Goal: Find specific page/section: Find specific page/section

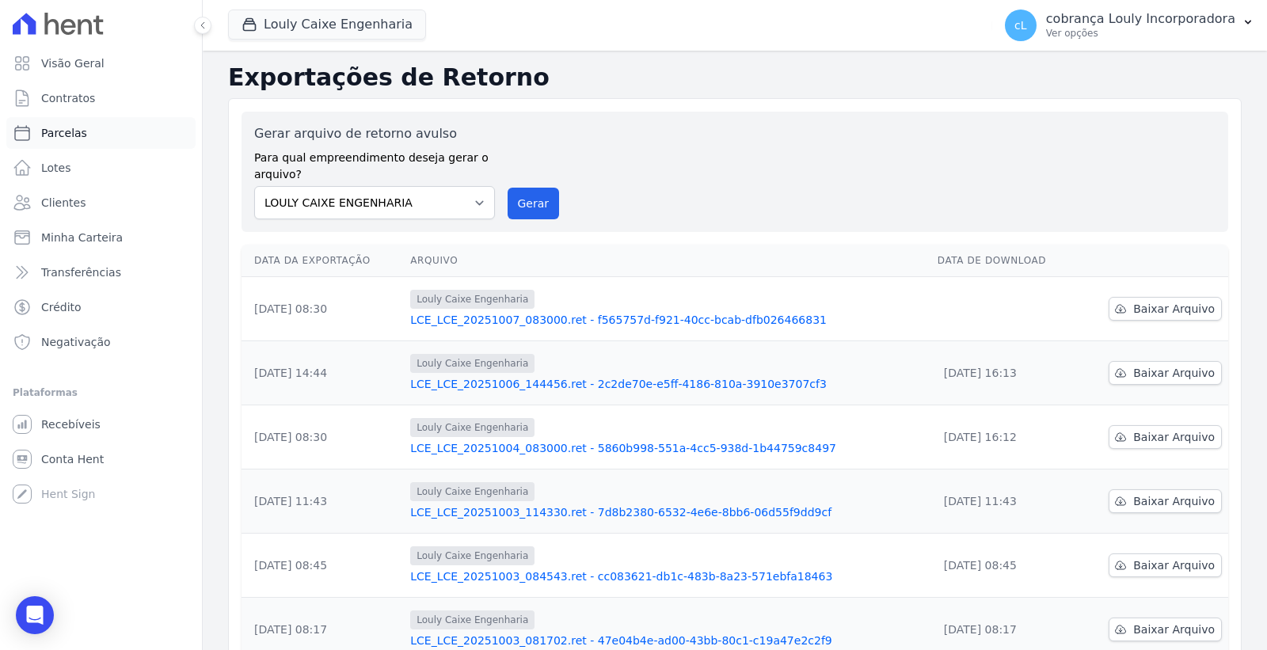
click at [79, 131] on span "Parcelas" at bounding box center [64, 133] width 46 height 16
select select
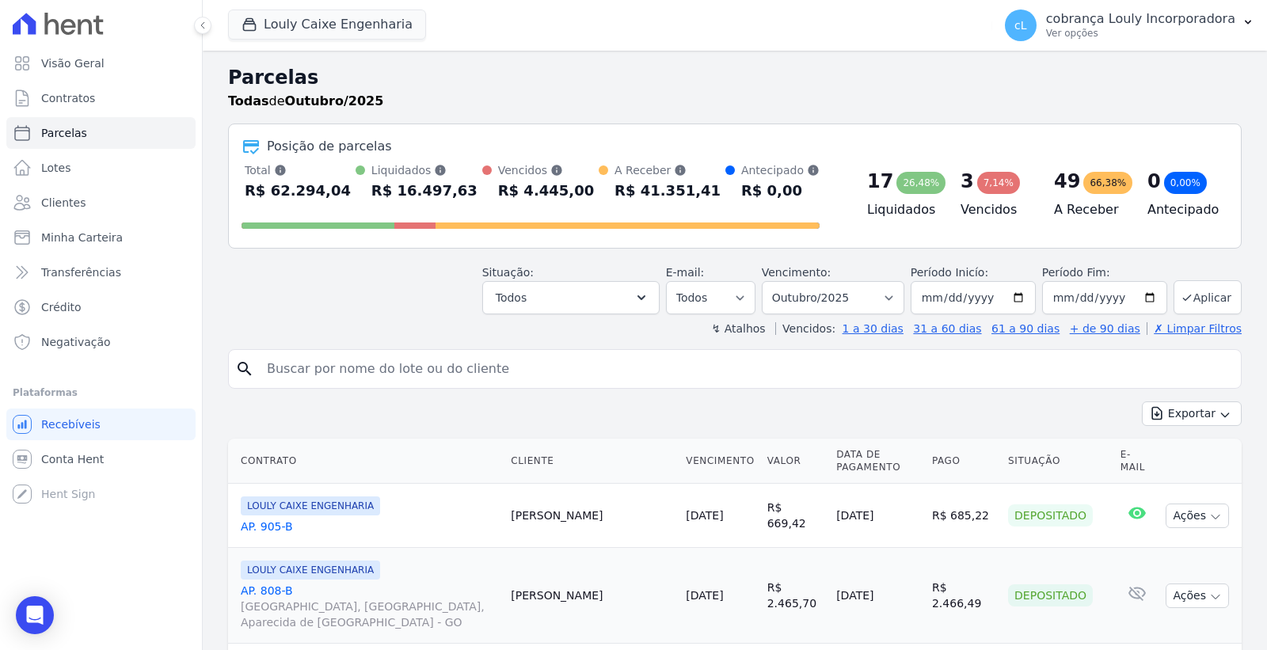
click at [429, 373] on input "search" at bounding box center [745, 369] width 977 height 32
paste input "[PERSON_NAME]"
type input "[PERSON_NAME]"
select select
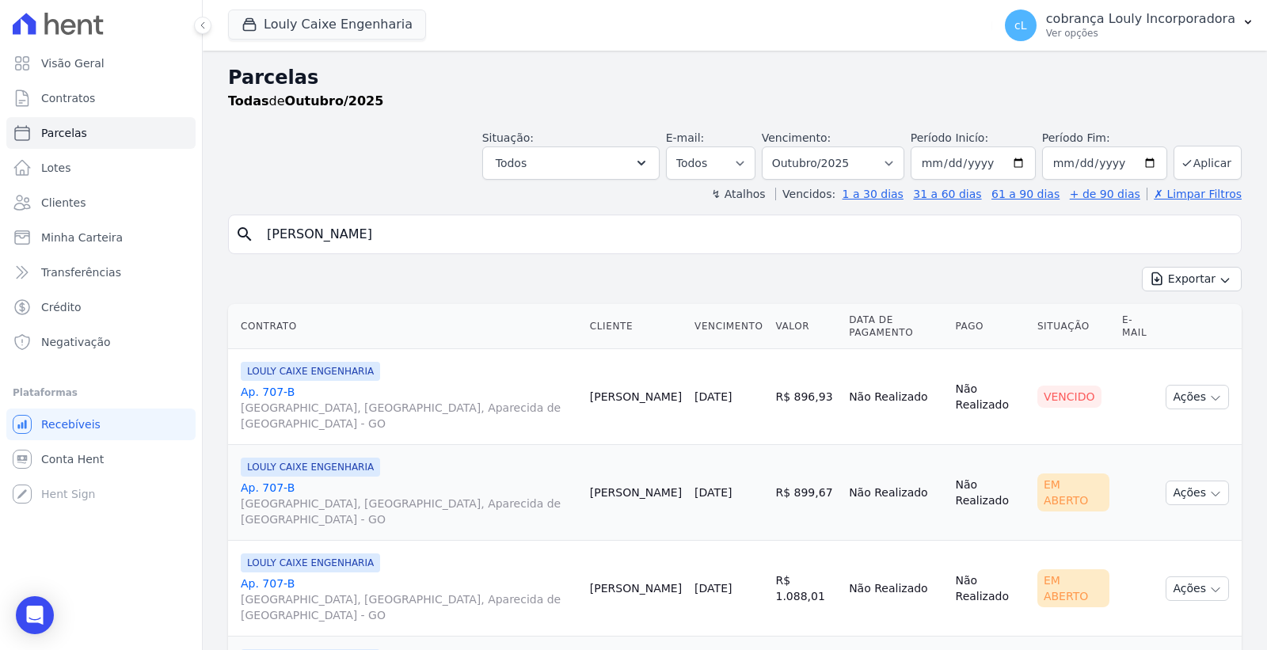
scroll to position [55, 0]
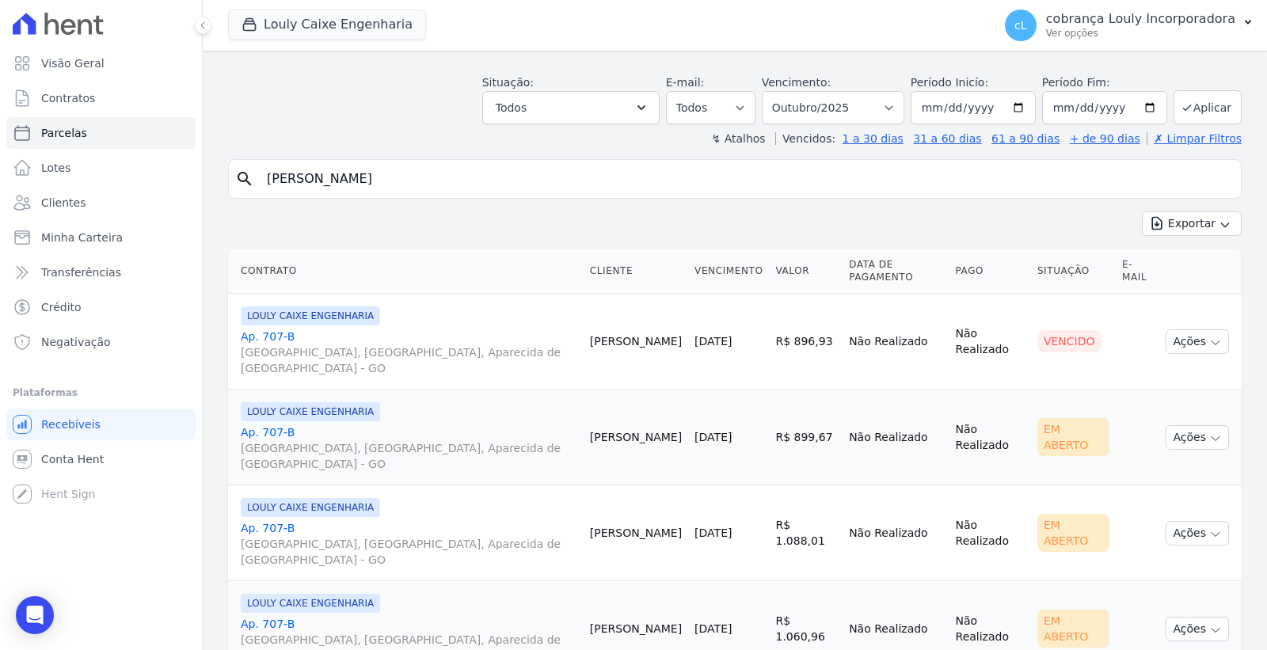
click at [268, 425] on link "Ap. 707-[GEOGRAPHIC_DATA], [GEOGRAPHIC_DATA], Aparecida de [GEOGRAPHIC_DATA]" at bounding box center [409, 449] width 337 height 48
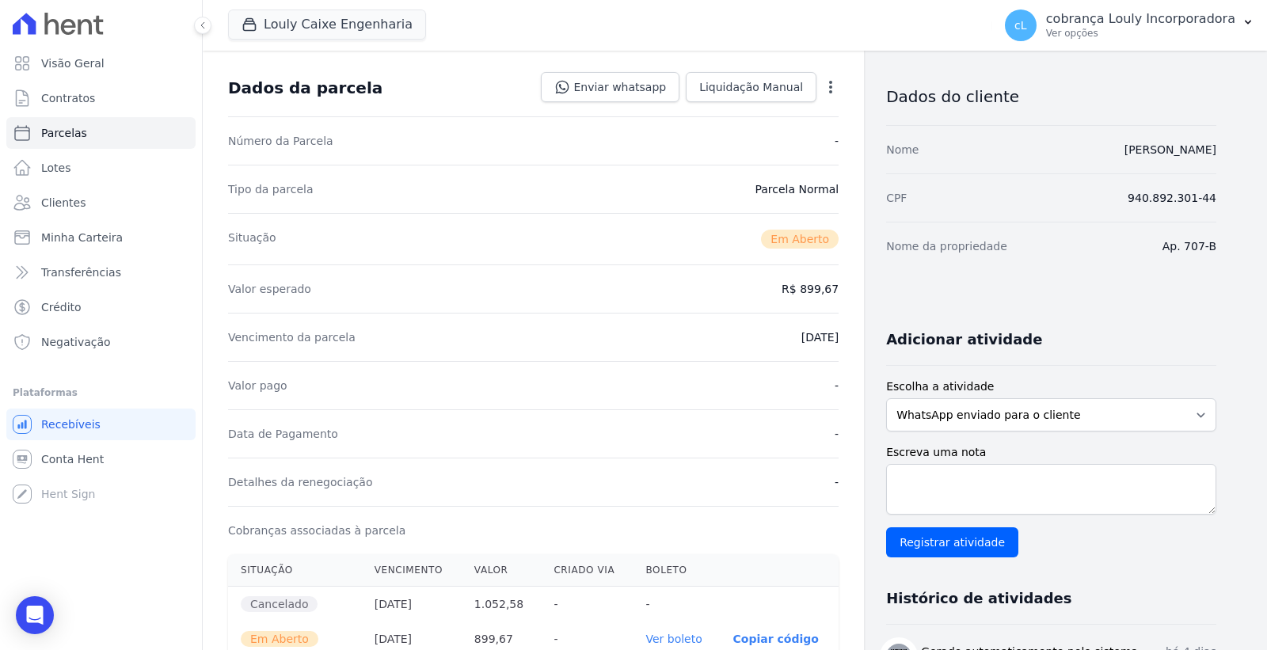
scroll to position [352, 0]
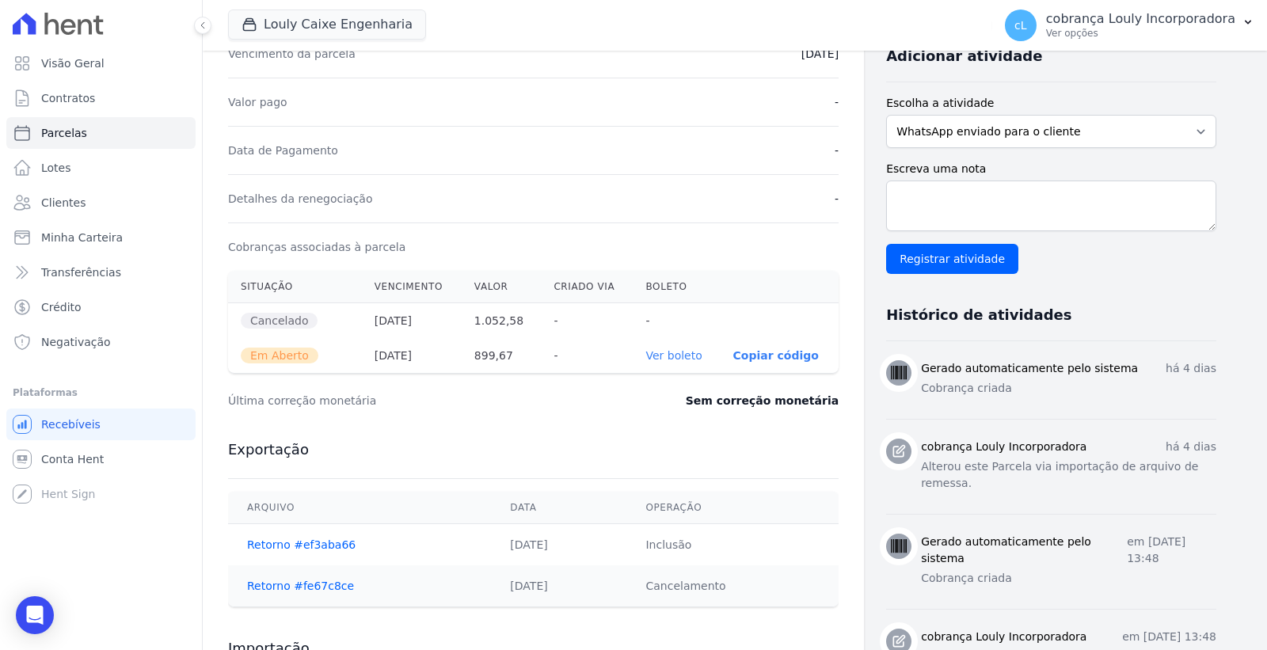
click at [668, 357] on link "Ver boleto" at bounding box center [674, 355] width 56 height 13
select select
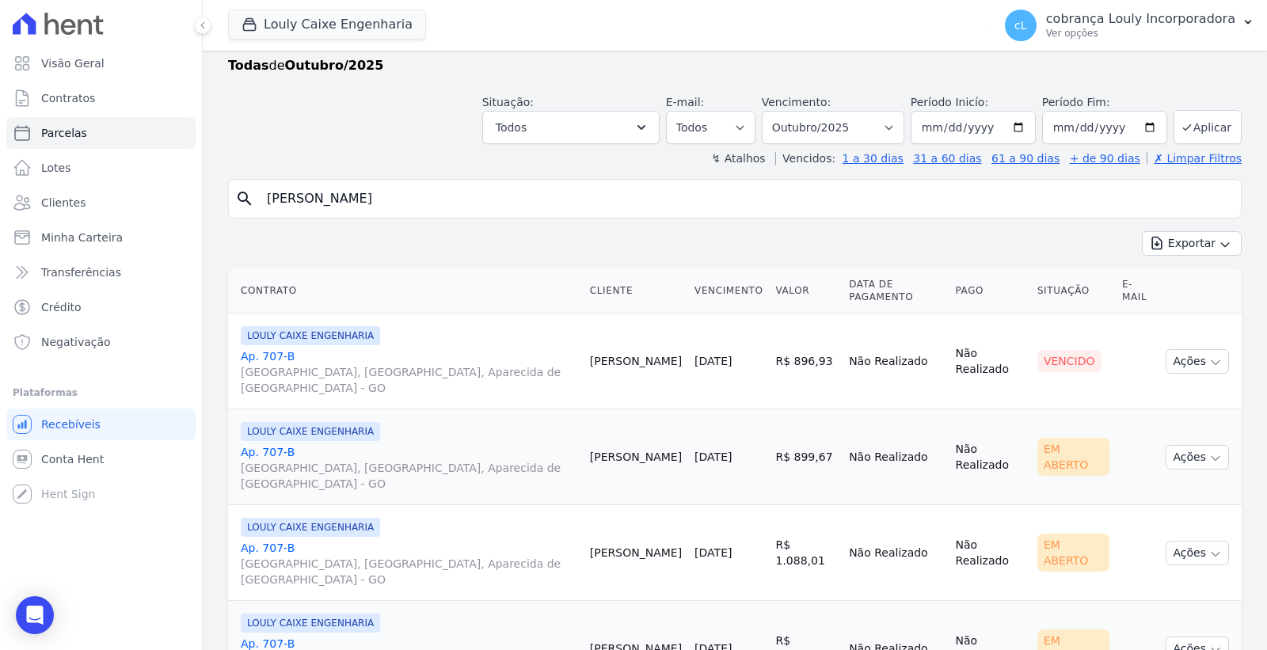
scroll to position [55, 0]
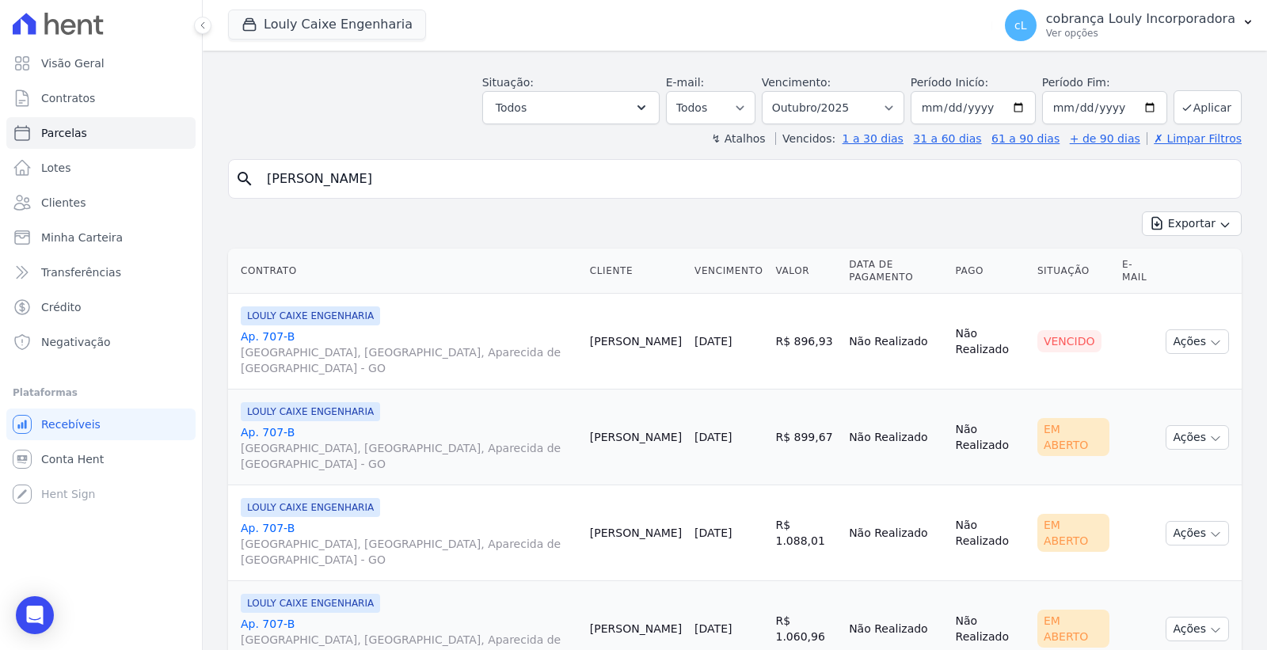
click at [261, 520] on link "Ap. 707-[GEOGRAPHIC_DATA], [GEOGRAPHIC_DATA], Aparecida de [GEOGRAPHIC_DATA]" at bounding box center [409, 544] width 337 height 48
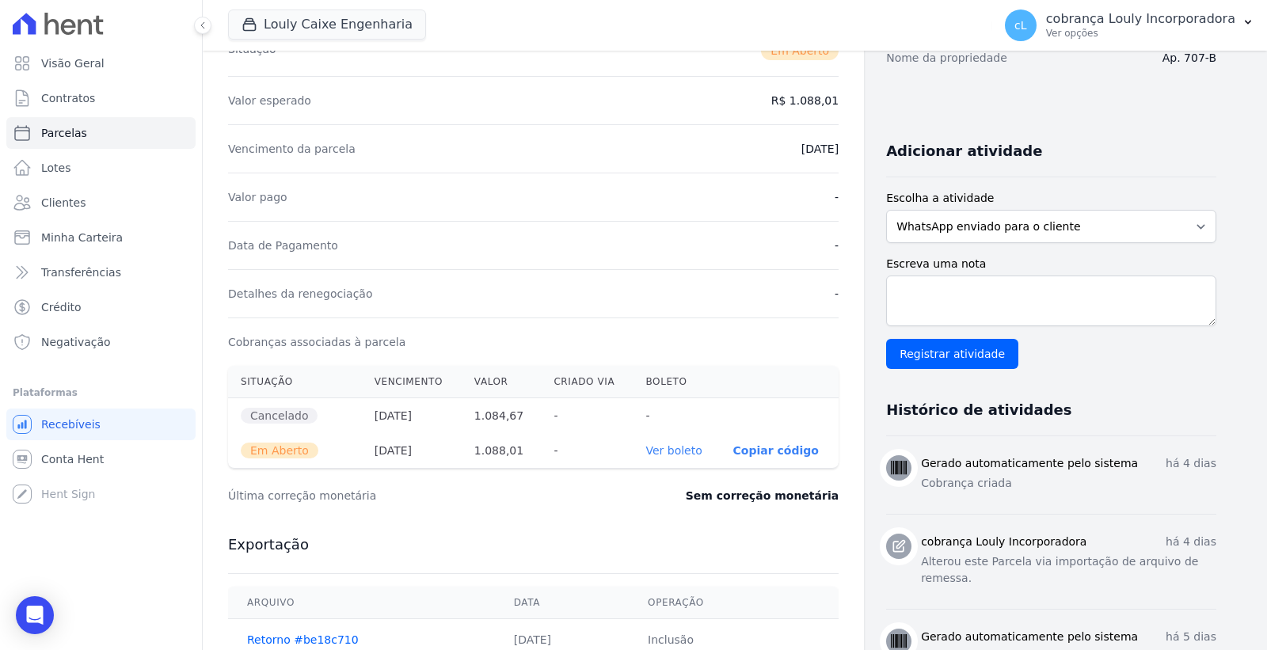
scroll to position [264, 0]
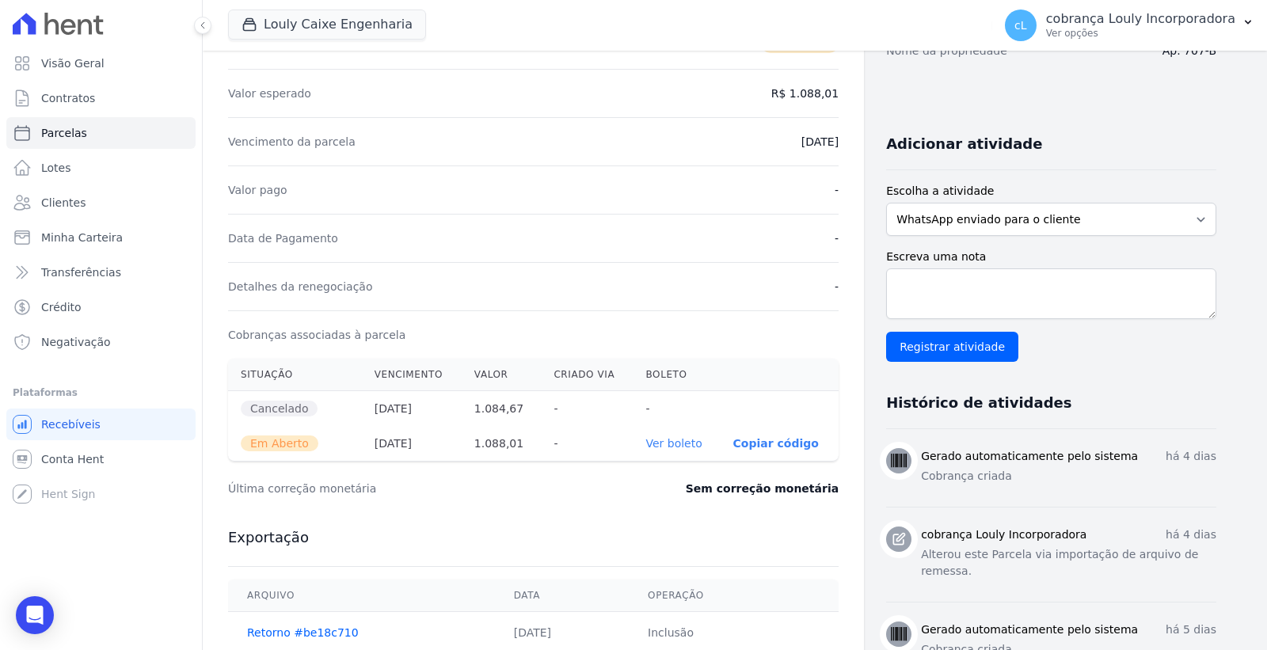
click at [684, 439] on link "Ver boleto" at bounding box center [674, 443] width 56 height 13
select select
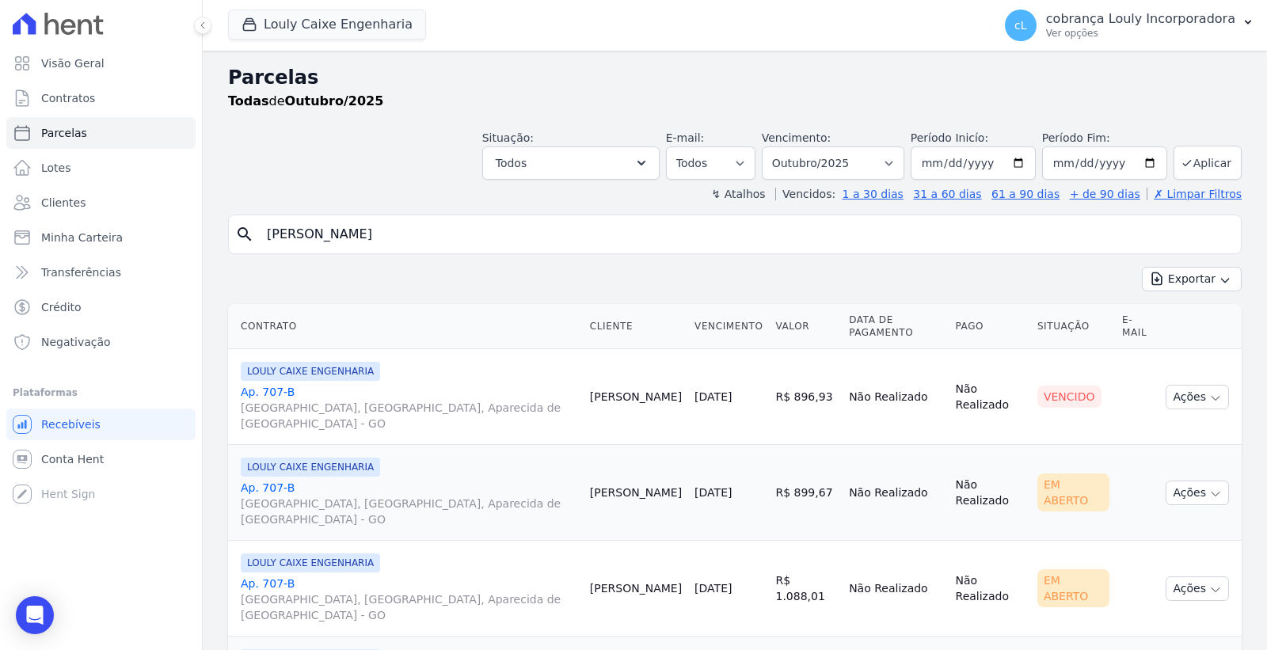
scroll to position [55, 0]
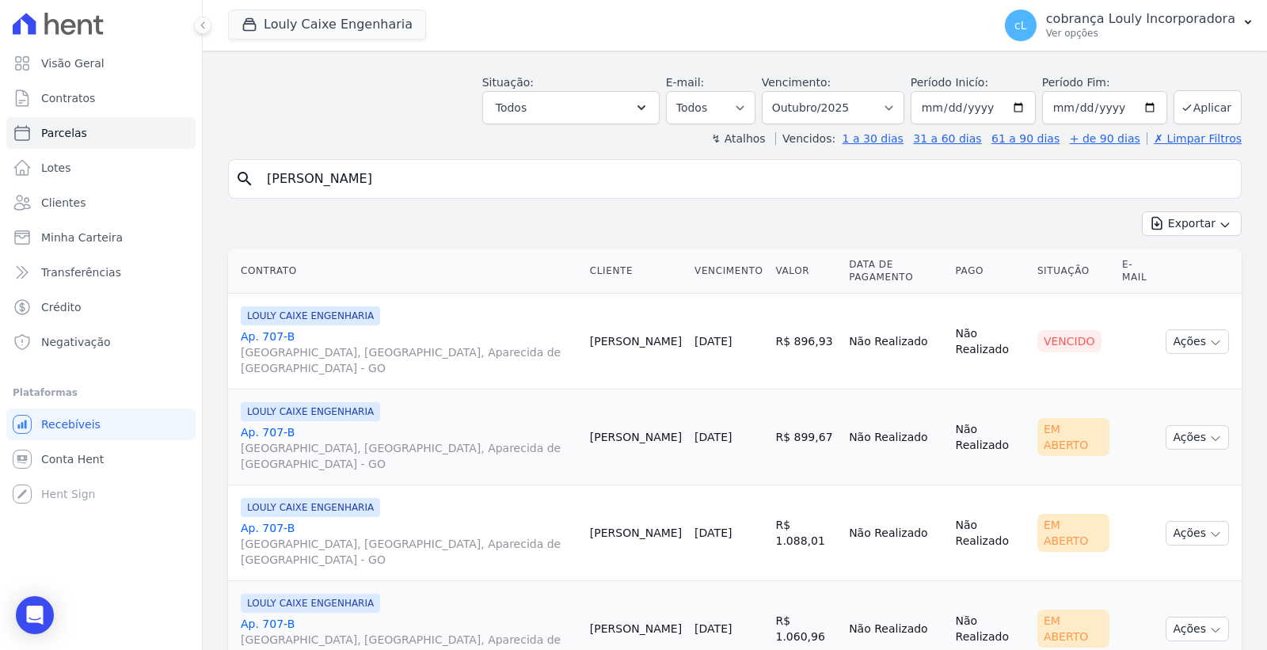
click at [257, 616] on link "Ap. 707-[GEOGRAPHIC_DATA], [GEOGRAPHIC_DATA], Aparecida de [GEOGRAPHIC_DATA]" at bounding box center [409, 640] width 337 height 48
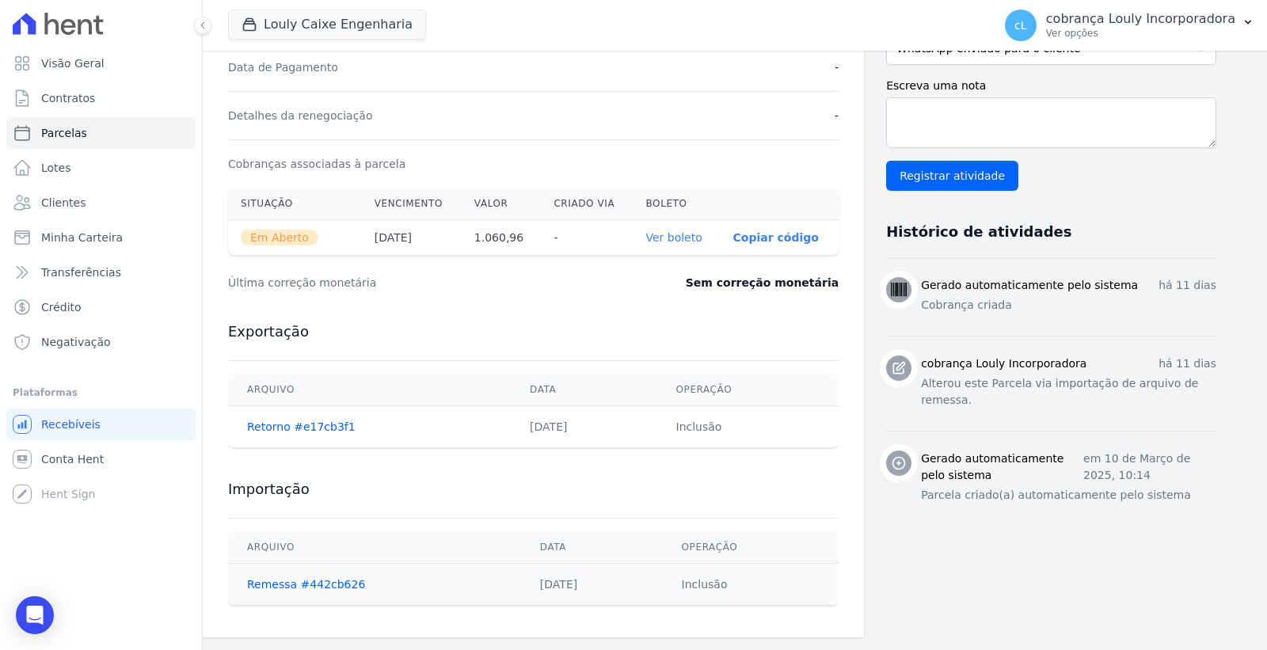
scroll to position [436, 0]
click at [659, 239] on link "Ver boleto" at bounding box center [674, 237] width 56 height 13
